Goal: Find specific fact: Find specific fact

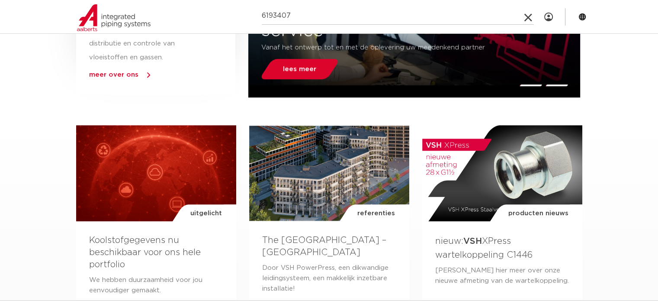
type input "6193407"
click button "Zoeken" at bounding box center [0, 0] width 0 height 0
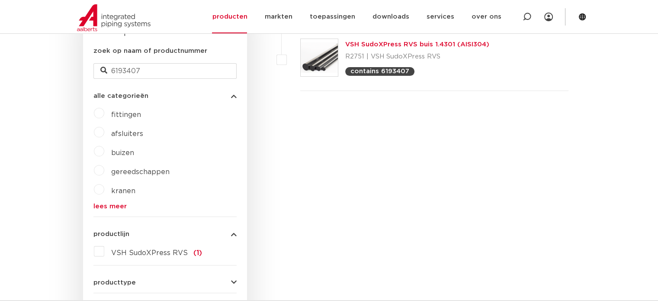
click at [382, 42] on link "VSH SudoXPress RVS buis 1.4301 (AISI304)" at bounding box center [417, 44] width 144 height 6
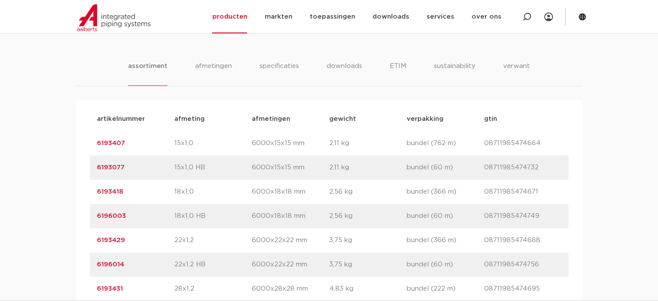
scroll to position [606, 0]
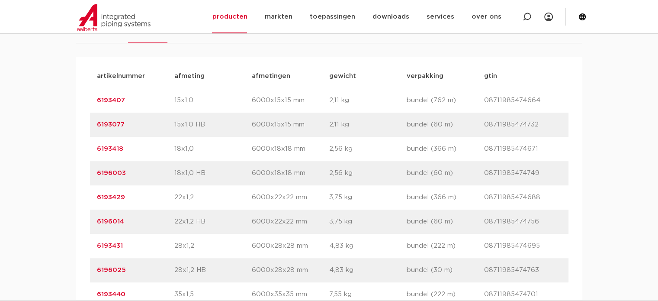
click at [117, 121] on link "6193077" at bounding box center [111, 124] width 28 height 6
click at [116, 121] on link "6193077" at bounding box center [111, 124] width 28 height 6
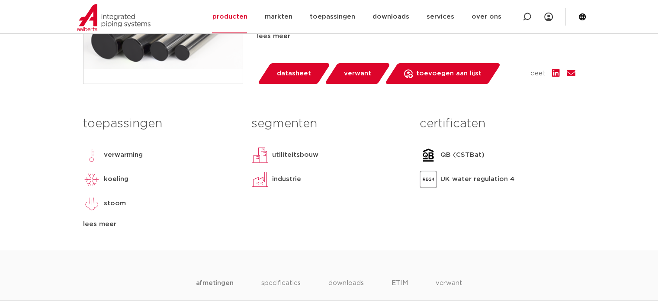
scroll to position [130, 0]
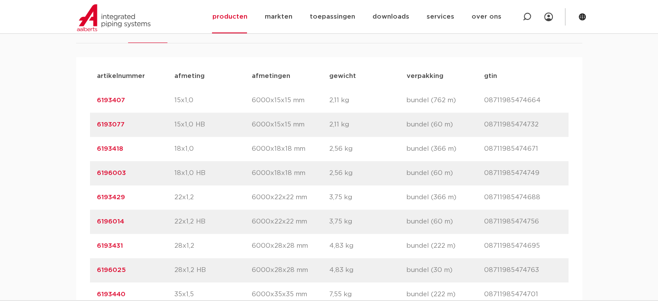
drag, startPoint x: 134, startPoint y: 126, endPoint x: 93, endPoint y: 126, distance: 41.1
click at [93, 126] on div "artikelnummer 6193077 afmeting 15x1,0 HB afmetingen 6000x15x15 mm gewicht 2,11 …" at bounding box center [329, 124] width 478 height 24
copy link "6193077"
